Goal: Find specific page/section: Find specific page/section

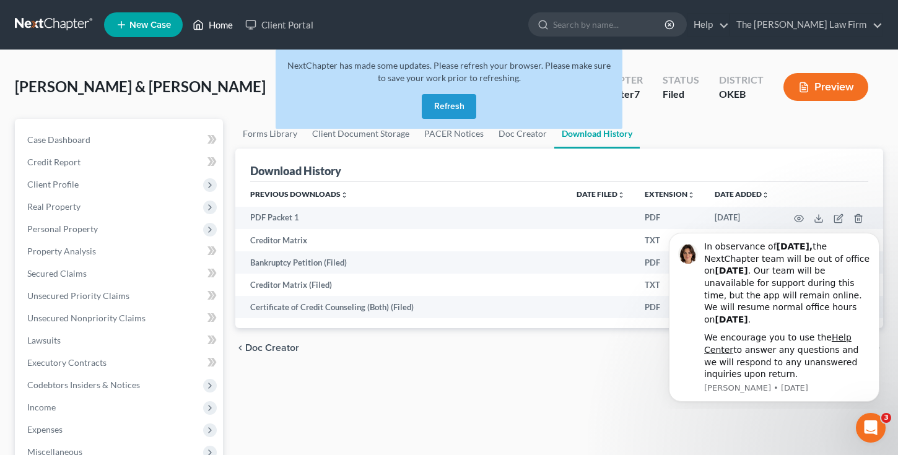
click at [208, 25] on link "Home" at bounding box center [212, 25] width 53 height 22
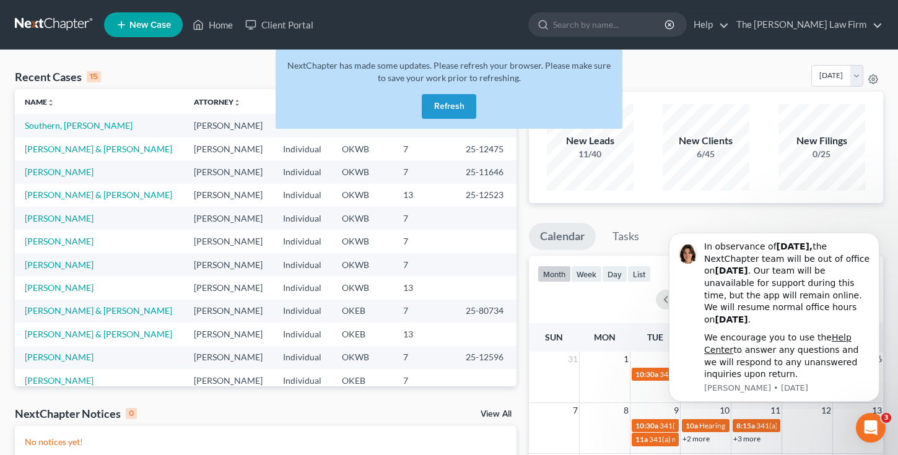
click at [459, 105] on button "Refresh" at bounding box center [449, 106] width 54 height 25
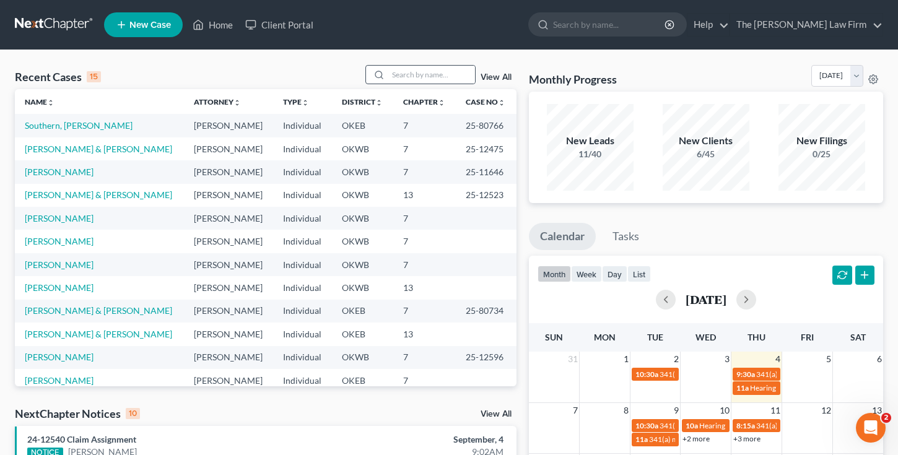
click at [388, 75] on div at bounding box center [377, 75] width 22 height 18
click at [413, 81] on input "search" at bounding box center [431, 75] width 87 height 18
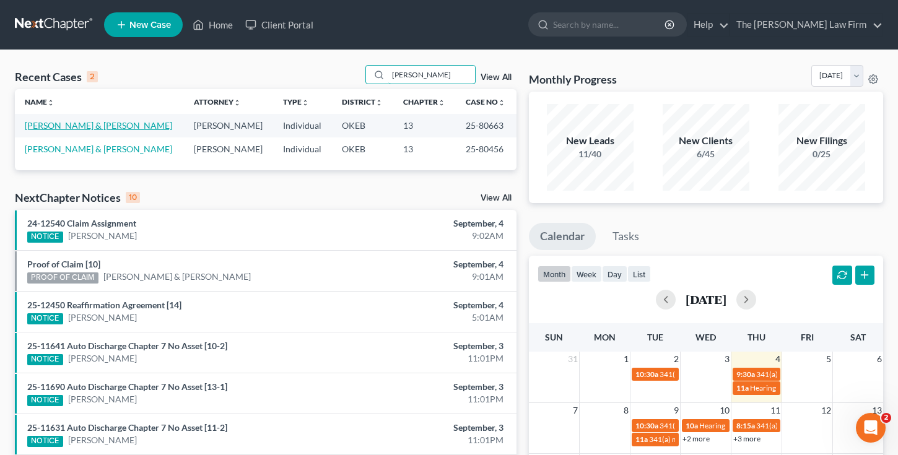
type input "[PERSON_NAME]"
click at [93, 126] on link "[PERSON_NAME] & [PERSON_NAME]" at bounding box center [98, 125] width 147 height 11
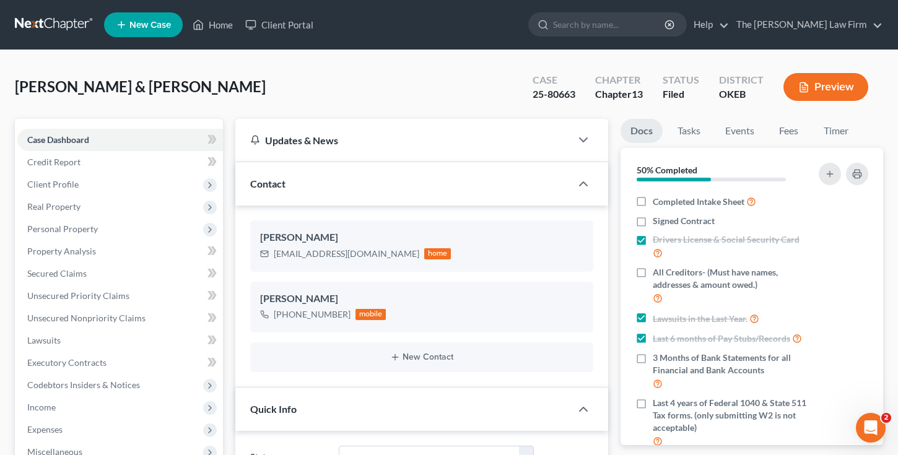
scroll to position [1402, 0]
